Goal: Transaction & Acquisition: Purchase product/service

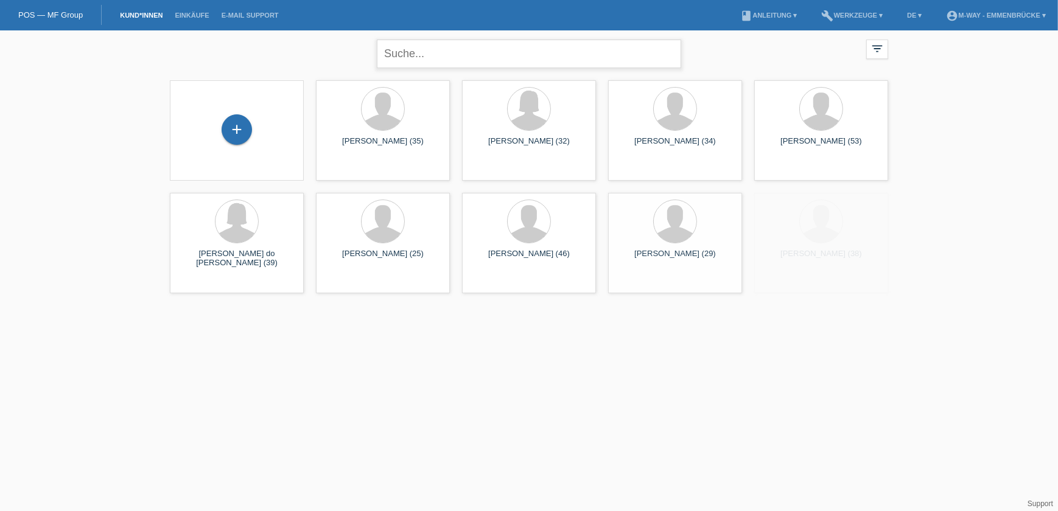
click at [416, 59] on input "text" at bounding box center [529, 54] width 304 height 29
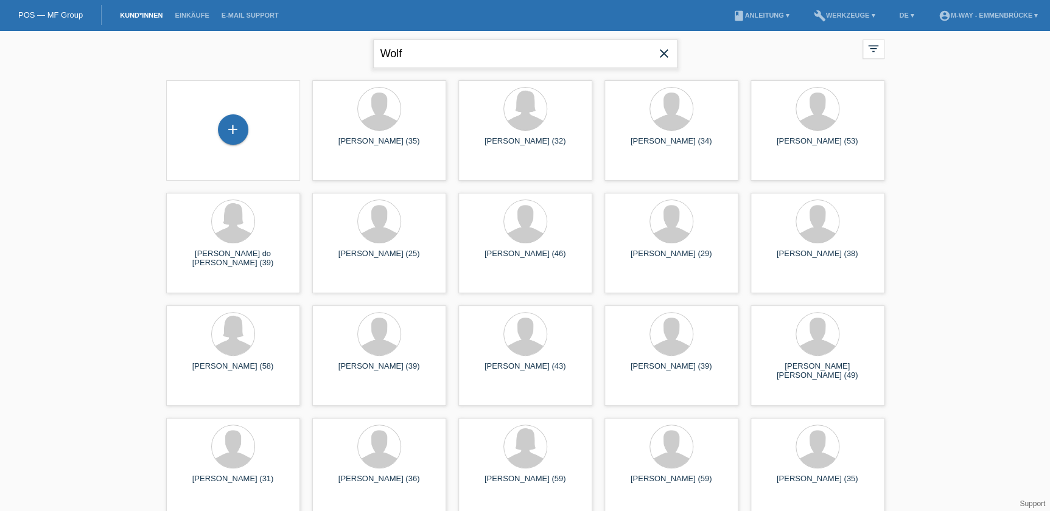
type input "Wolf"
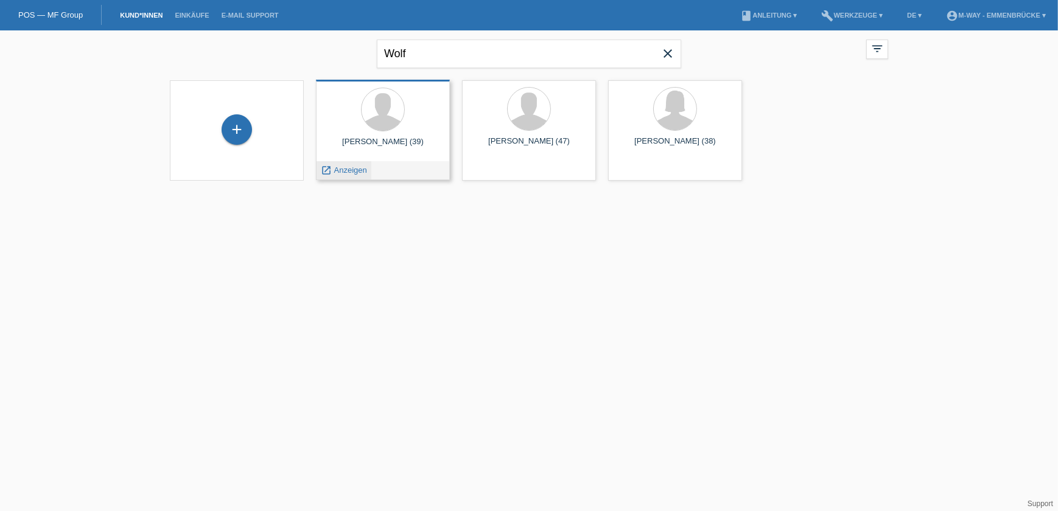
click at [351, 173] on span "Anzeigen" at bounding box center [350, 170] width 33 height 9
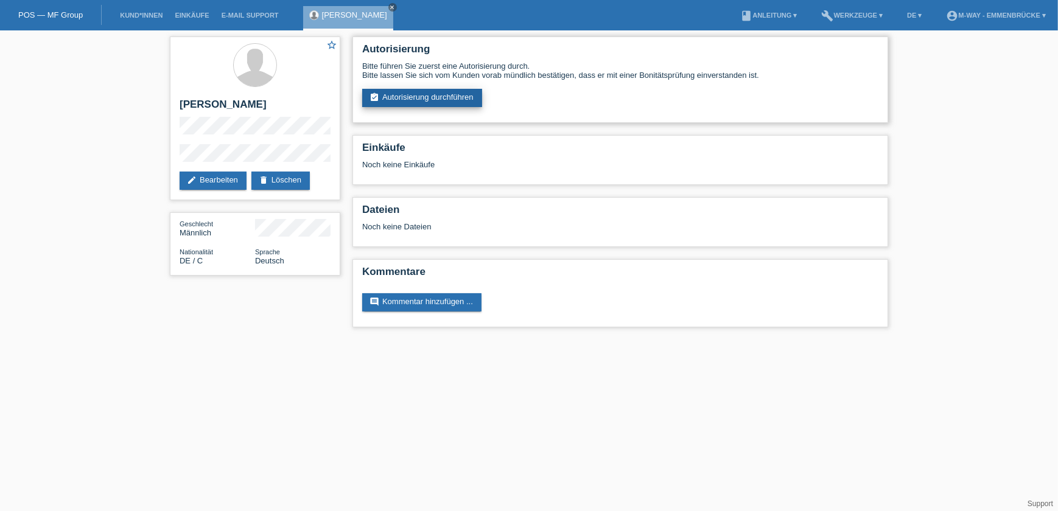
click at [453, 92] on link "assignment_turned_in Autorisierung durchführen" at bounding box center [422, 98] width 120 height 18
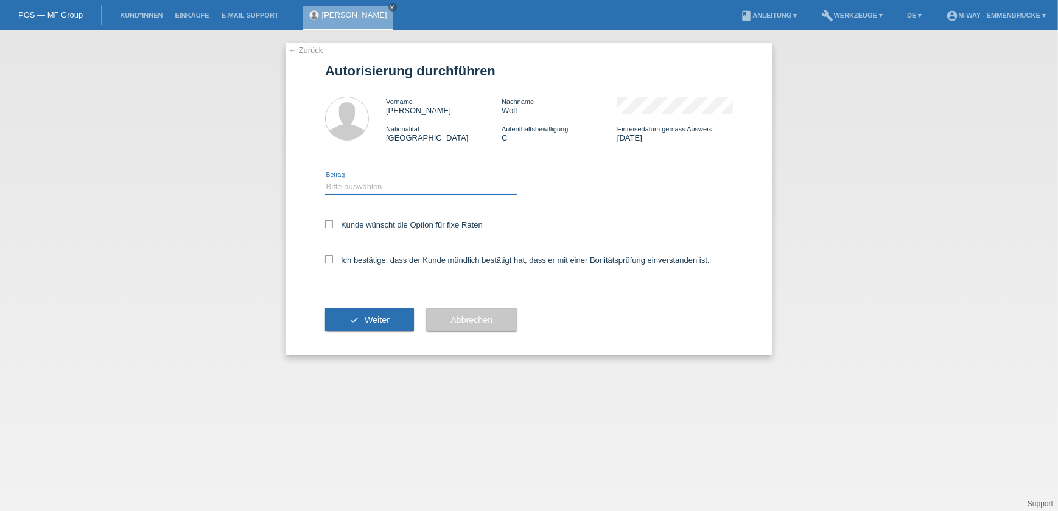
click at [450, 185] on select "Bitte auswählen CHF 1.00 - CHF 499.00 CHF 500.00 - CHF 1'999.00 CHF 2'000.00 - …" at bounding box center [421, 187] width 192 height 15
select select "3"
click at [325, 180] on select "Bitte auswählen CHF 1.00 - CHF 499.00 CHF 500.00 - CHF 1'999.00 CHF 2'000.00 - …" at bounding box center [421, 187] width 192 height 15
click at [399, 225] on label "Kunde wünscht die Option für fixe Raten" at bounding box center [404, 224] width 158 height 9
click at [333, 225] on input "Kunde wünscht die Option für fixe Raten" at bounding box center [329, 224] width 8 height 8
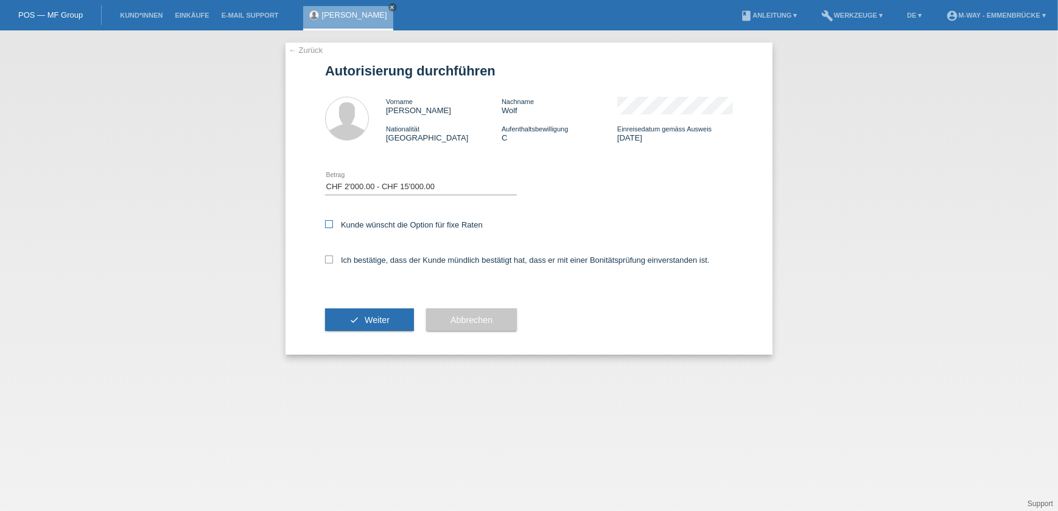
checkbox input "true"
click at [377, 256] on label "Ich bestätige, dass der Kunde mündlich bestätigt hat, dass er mit einer Bonität…" at bounding box center [517, 260] width 385 height 9
click at [333, 256] on input "Ich bestätige, dass der Kunde mündlich bestätigt hat, dass er mit einer Bonität…" at bounding box center [329, 260] width 8 height 8
checkbox input "true"
click at [369, 323] on span "Weiter" at bounding box center [377, 320] width 25 height 10
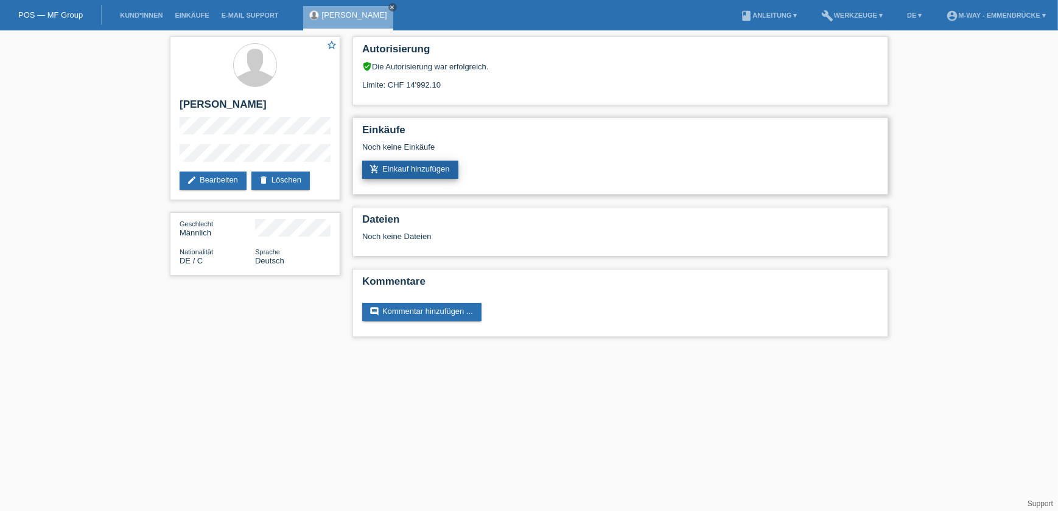
click at [418, 169] on link "add_shopping_cart Einkauf hinzufügen" at bounding box center [410, 170] width 96 height 18
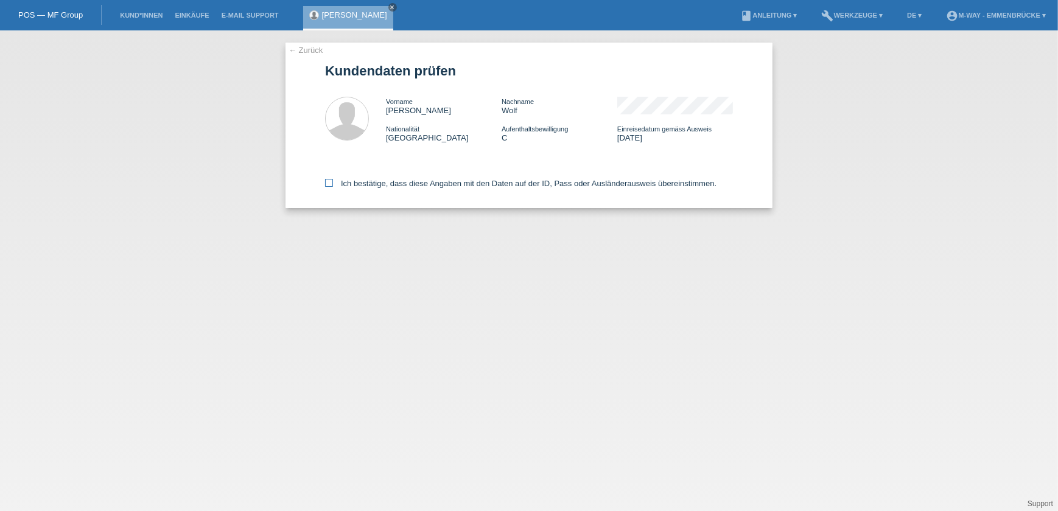
click at [444, 183] on label "Ich bestätige, dass diese Angaben mit den Daten auf der ID, Pass oder Ausländer…" at bounding box center [520, 183] width 391 height 9
click at [333, 183] on input "Ich bestätige, dass diese Angaben mit den Daten auf der ID, Pass oder Ausländer…" at bounding box center [329, 183] width 8 height 8
checkbox input "true"
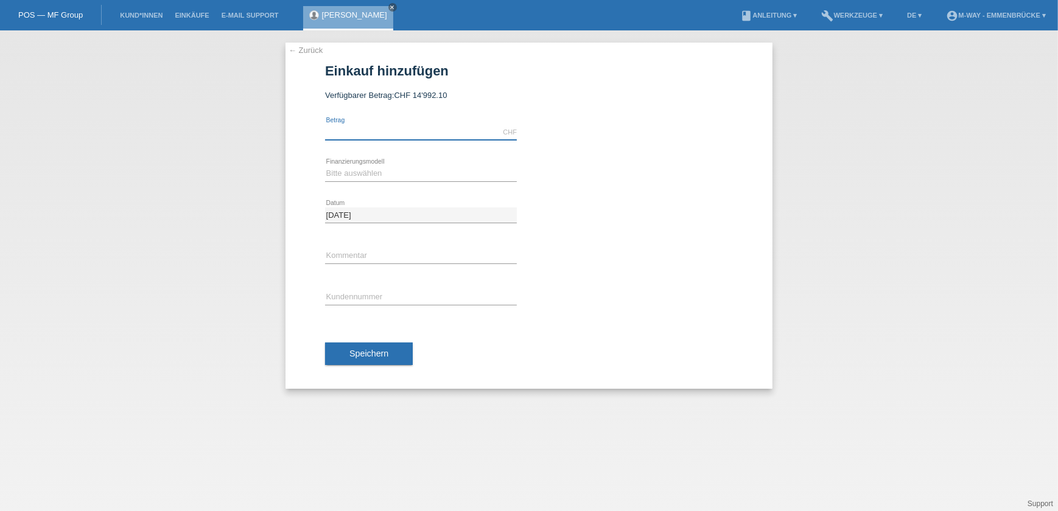
click at [403, 133] on input "text" at bounding box center [421, 132] width 192 height 15
click at [860, 19] on li "build Werkzeuge ▾" at bounding box center [853, 15] width 74 height 31
click at [860, 14] on link "build Werkzeuge ▾" at bounding box center [853, 15] width 74 height 7
click at [841, 44] on span "Raten-Kalkulator" at bounding box center [847, 47] width 63 height 15
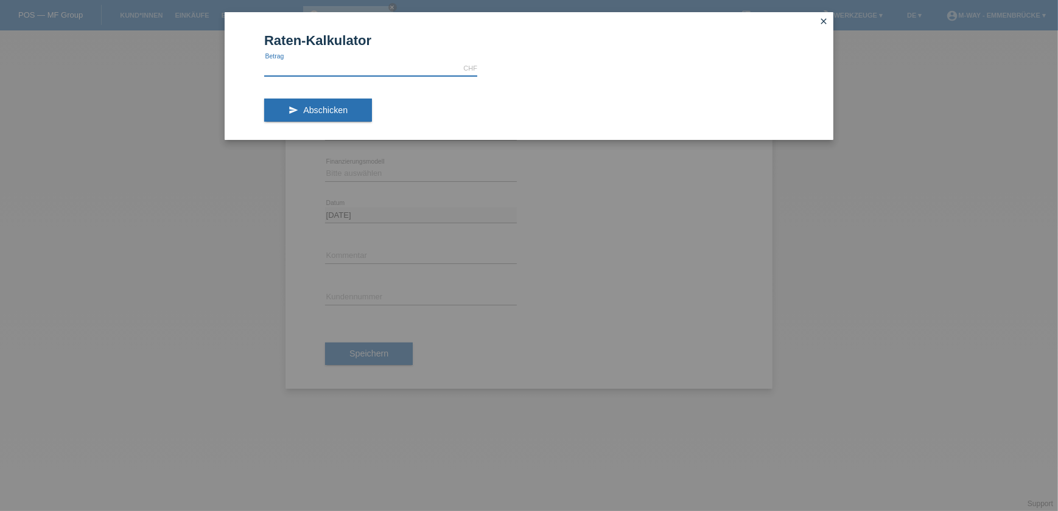
click at [342, 68] on input "text" at bounding box center [370, 68] width 213 height 15
type input "2249.90"
click at [344, 114] on span "Abschicken" at bounding box center [325, 110] width 44 height 10
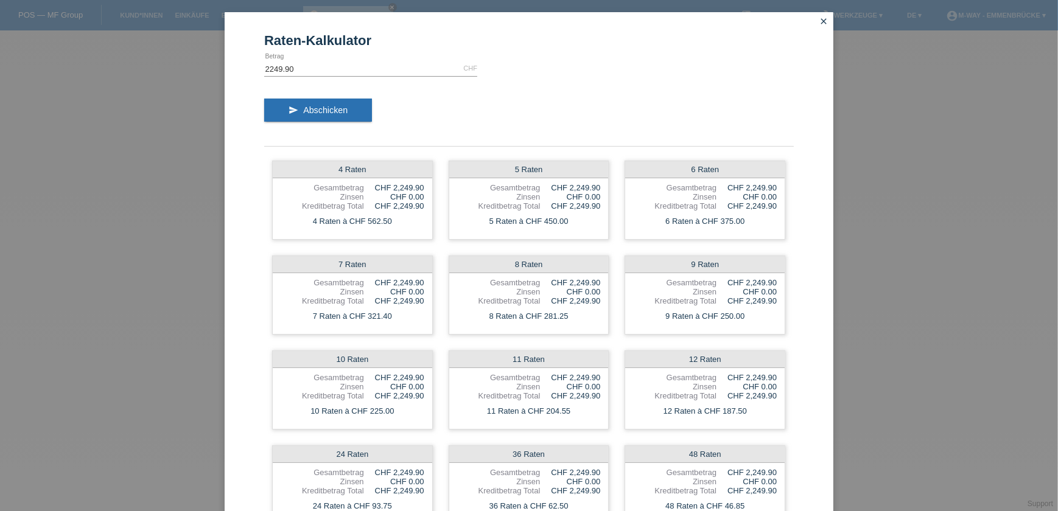
click at [819, 19] on icon "close" at bounding box center [824, 21] width 10 height 10
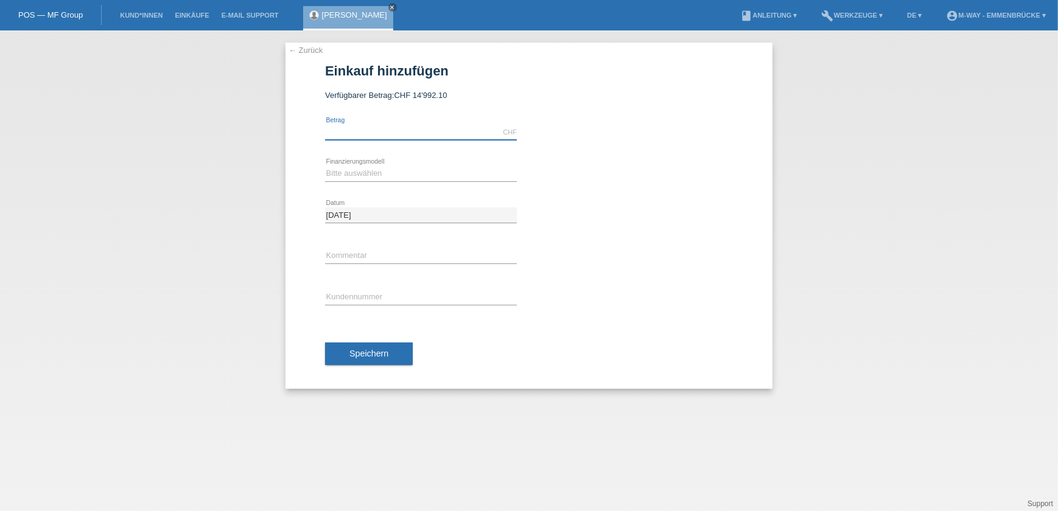
click at [407, 128] on input "text" at bounding box center [421, 132] width 192 height 15
type input "2249.90"
click at [386, 174] on select "Bitte auswählen Fixe Raten Kauf auf Rechnung mit Teilzahlungsoption" at bounding box center [421, 173] width 192 height 15
select select "77"
click at [325, 166] on select "Bitte auswählen Fixe Raten Kauf auf Rechnung mit Teilzahlungsoption" at bounding box center [421, 173] width 192 height 15
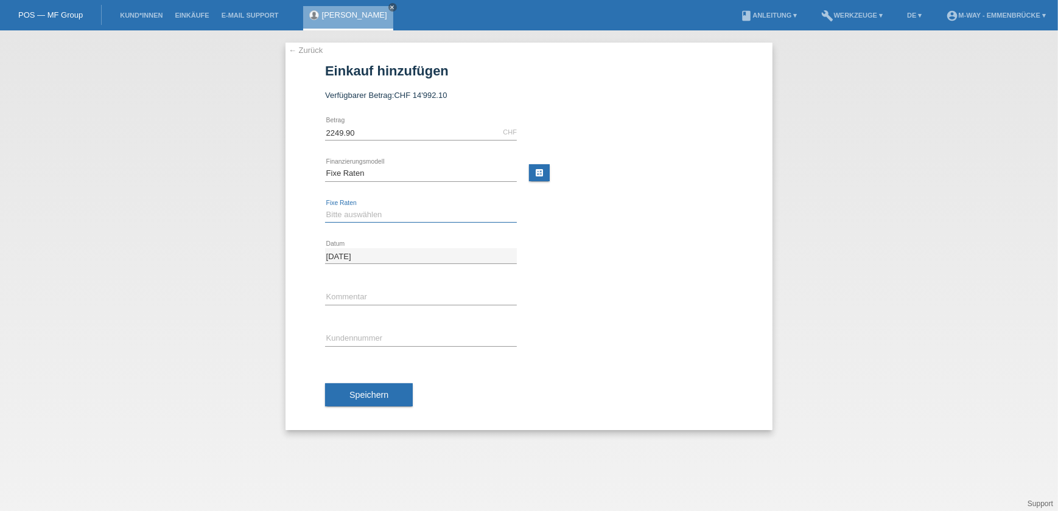
drag, startPoint x: 366, startPoint y: 212, endPoint x: 365, endPoint y: 220, distance: 8.6
click at [366, 212] on select "Bitte auswählen 4 Raten 5 Raten 6 Raten 7 Raten 8 Raten 9 Raten 10 Raten 11 Rat…" at bounding box center [421, 215] width 192 height 15
select select "202"
click at [325, 208] on select "Bitte auswählen 4 Raten 5 Raten 6 Raten 7 Raten 8 Raten 9 Raten 10 Raten 11 Rat…" at bounding box center [421, 215] width 192 height 15
click at [360, 339] on input "text" at bounding box center [421, 338] width 192 height 15
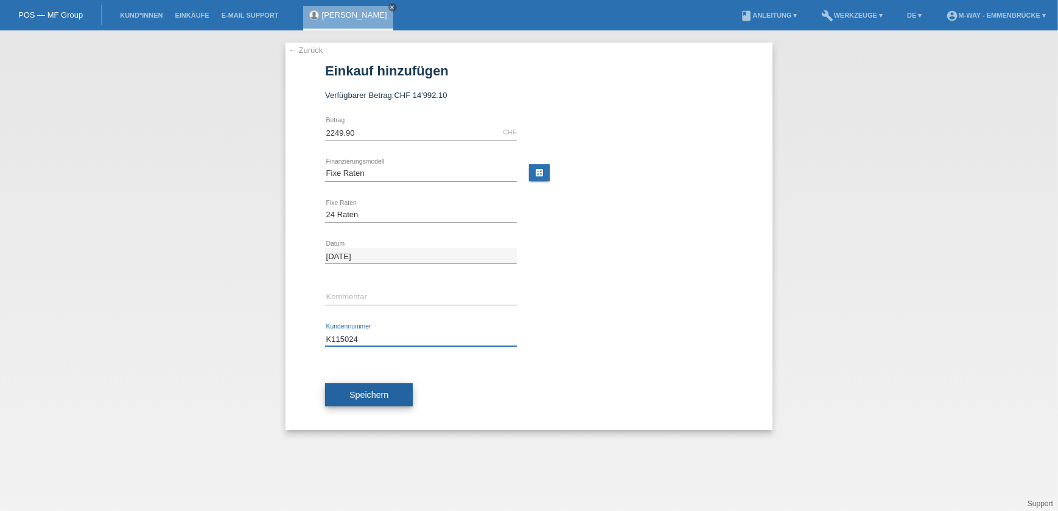
type input "K115024"
click at [375, 391] on span "Speichern" at bounding box center [368, 395] width 39 height 10
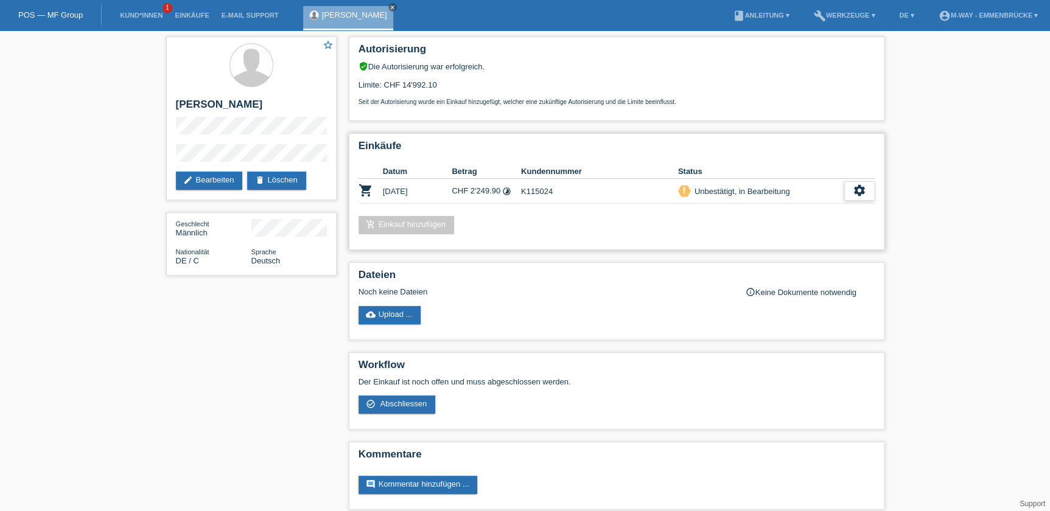
click at [851, 185] on div "settings" at bounding box center [859, 190] width 30 height 19
click at [757, 246] on span "Abschliessen" at bounding box center [762, 244] width 51 height 15
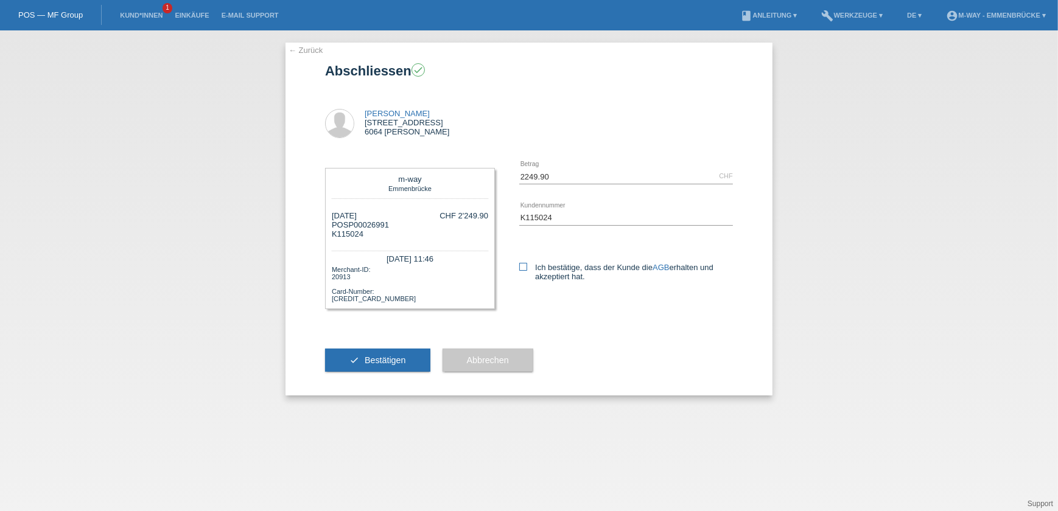
click at [537, 270] on label "Ich bestätige, dass der Kunde die AGB erhalten und akzeptiert hat." at bounding box center [626, 272] width 214 height 18
click at [527, 270] on input "Ich bestätige, dass der Kunde die AGB erhalten und akzeptiert hat." at bounding box center [523, 267] width 8 height 8
checkbox input "true"
click at [372, 365] on span "Bestätigen" at bounding box center [385, 360] width 41 height 10
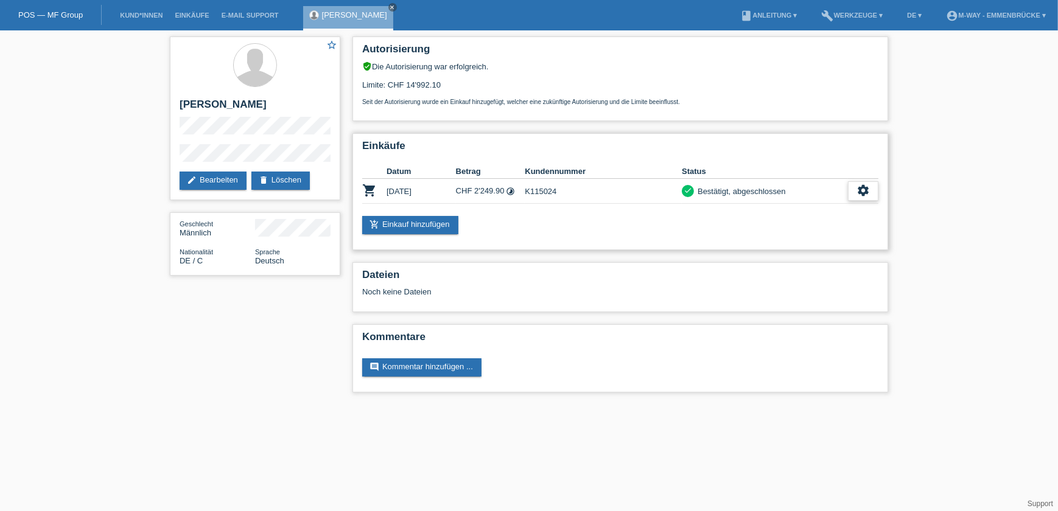
click at [857, 195] on icon "settings" at bounding box center [862, 190] width 13 height 13
click at [808, 240] on span "Quittung herunterladen" at bounding box center [818, 244] width 85 height 15
